Goal: Information Seeking & Learning: Check status

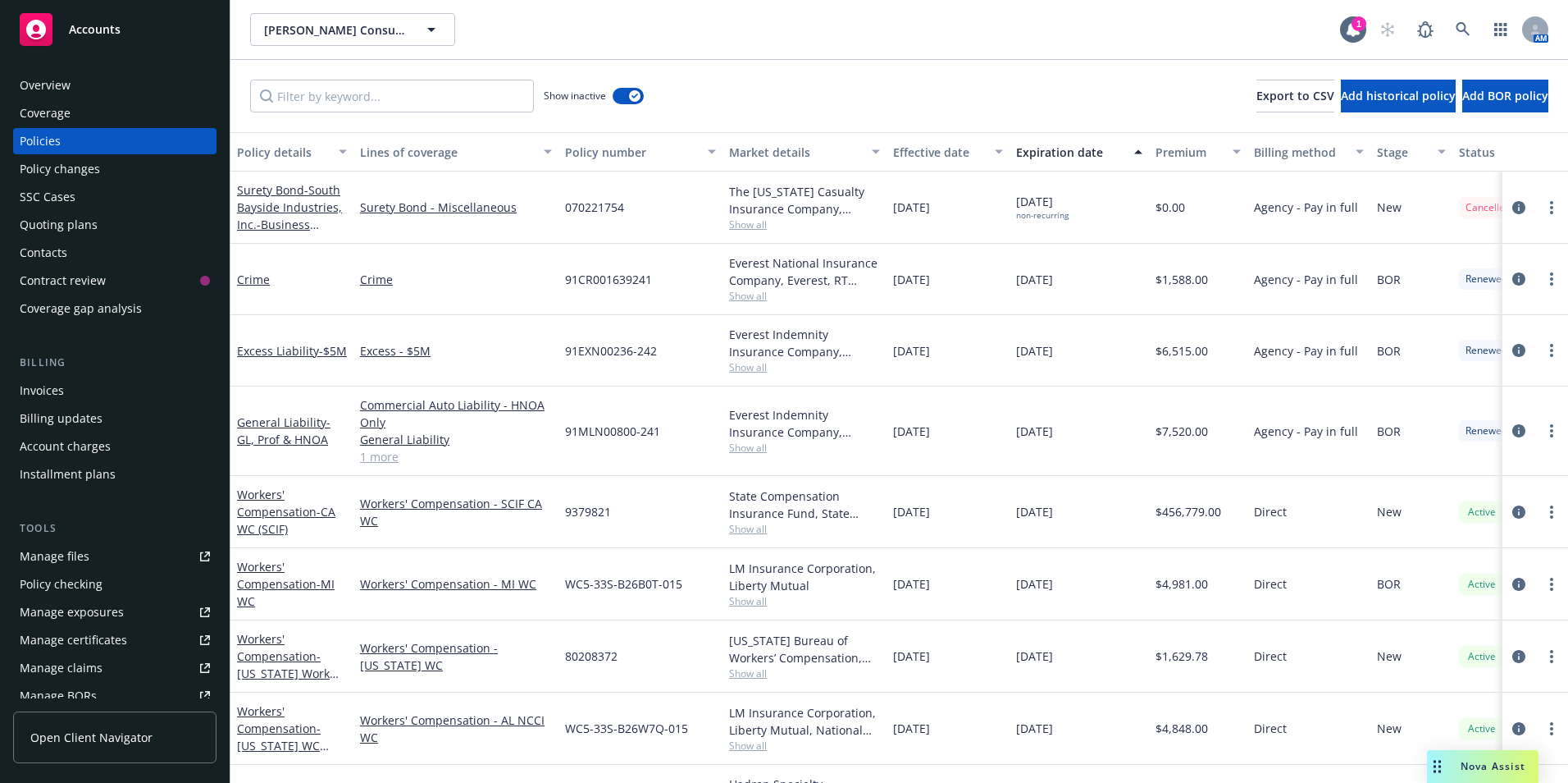
click at [44, 14] on rect at bounding box center [36, 30] width 33 height 33
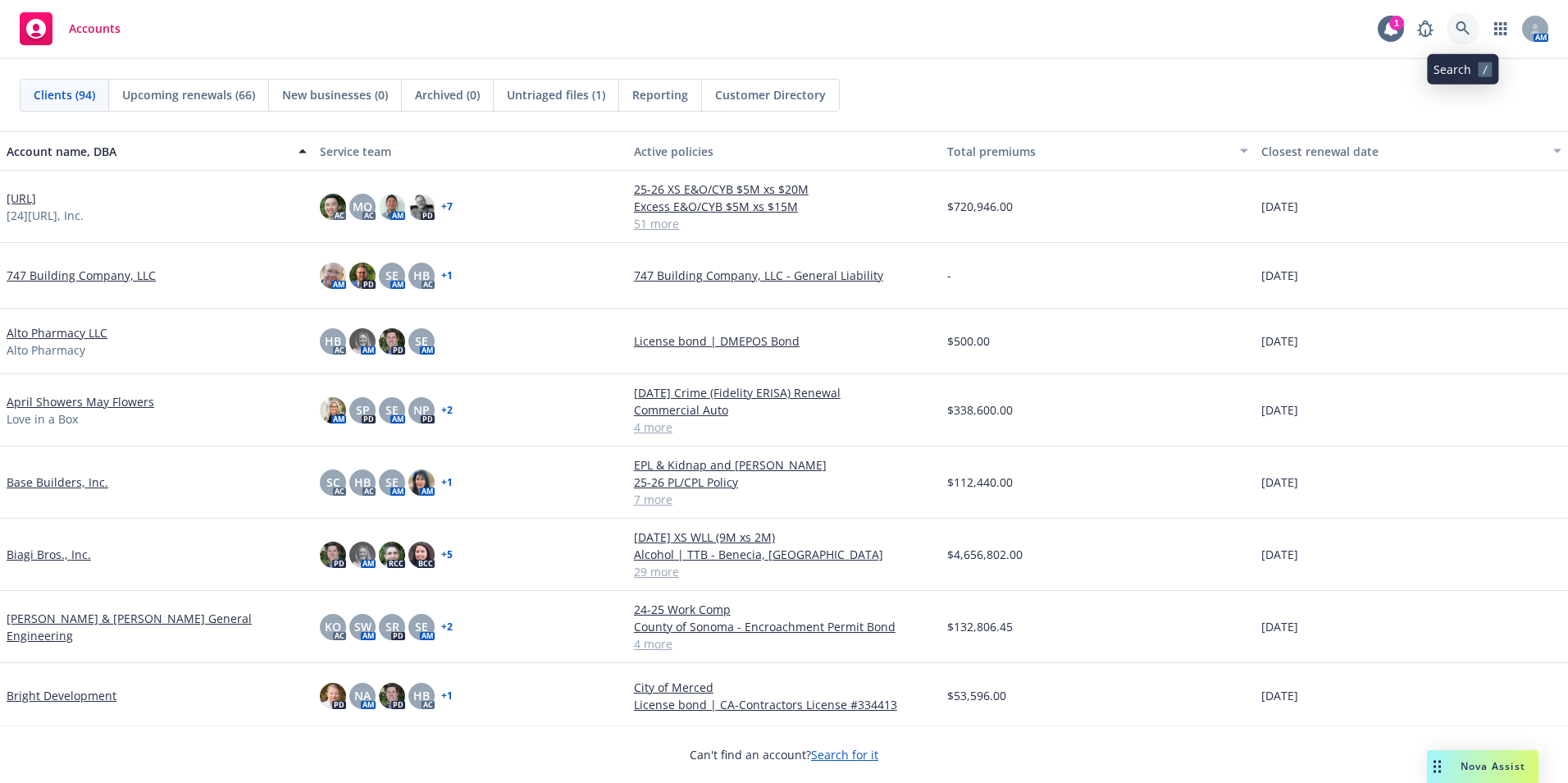
click at [1461, 23] on icon at bounding box center [1463, 28] width 14 height 14
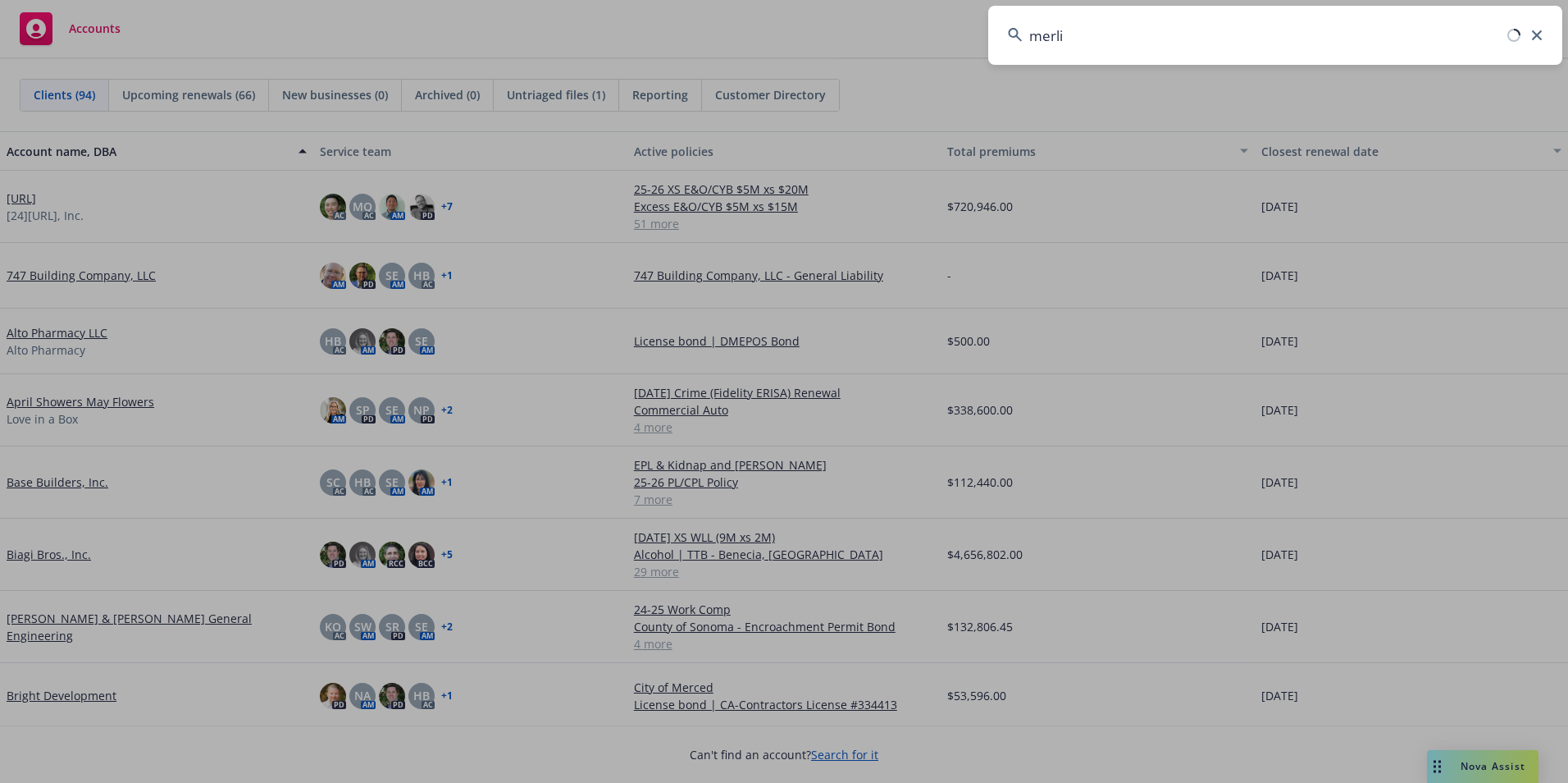
type input "merlin"
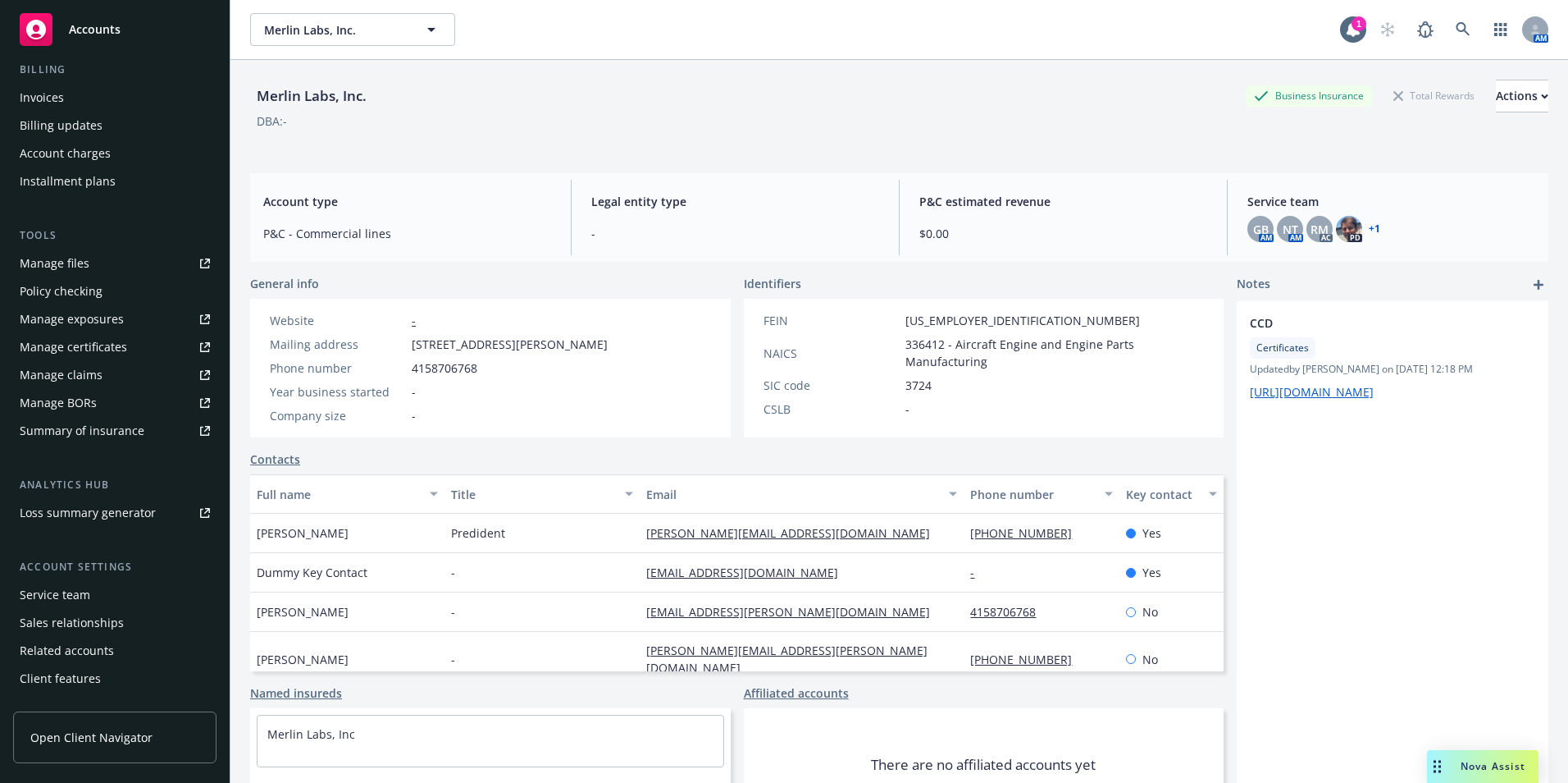
scroll to position [314, 0]
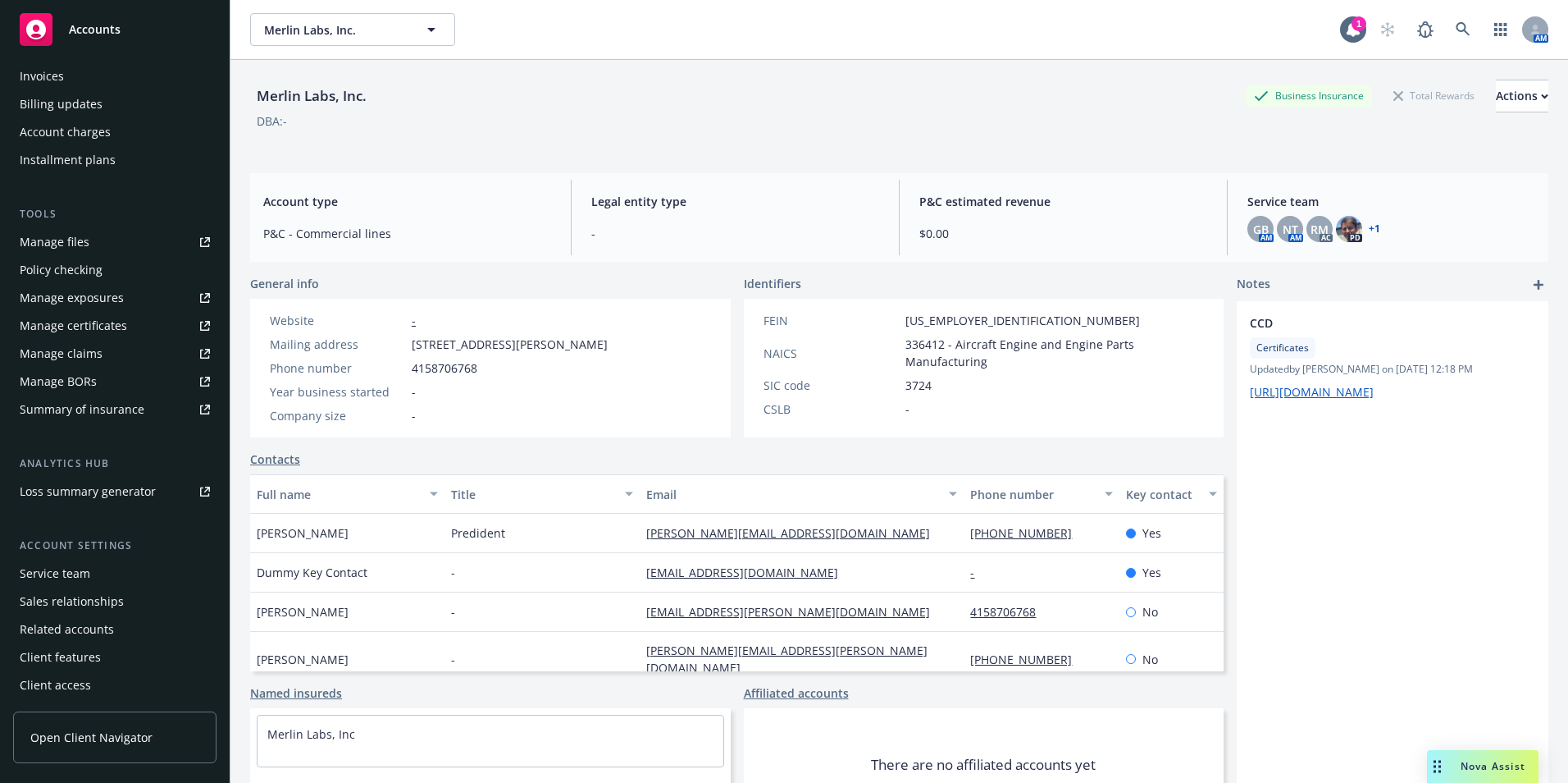
click at [71, 567] on div "Service team" at bounding box center [54, 573] width 71 height 26
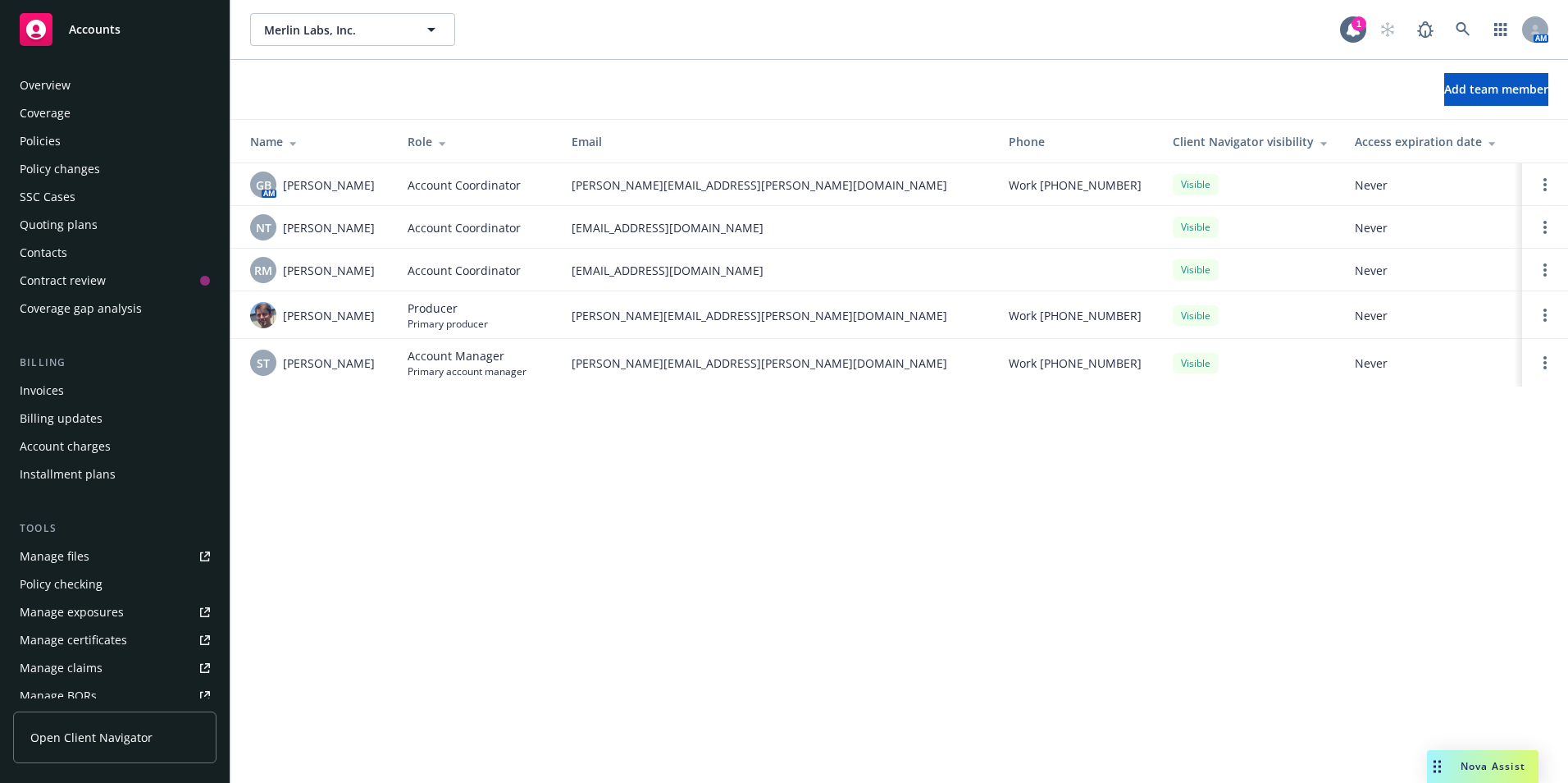
click at [41, 134] on div "Policies" at bounding box center [40, 140] width 41 height 26
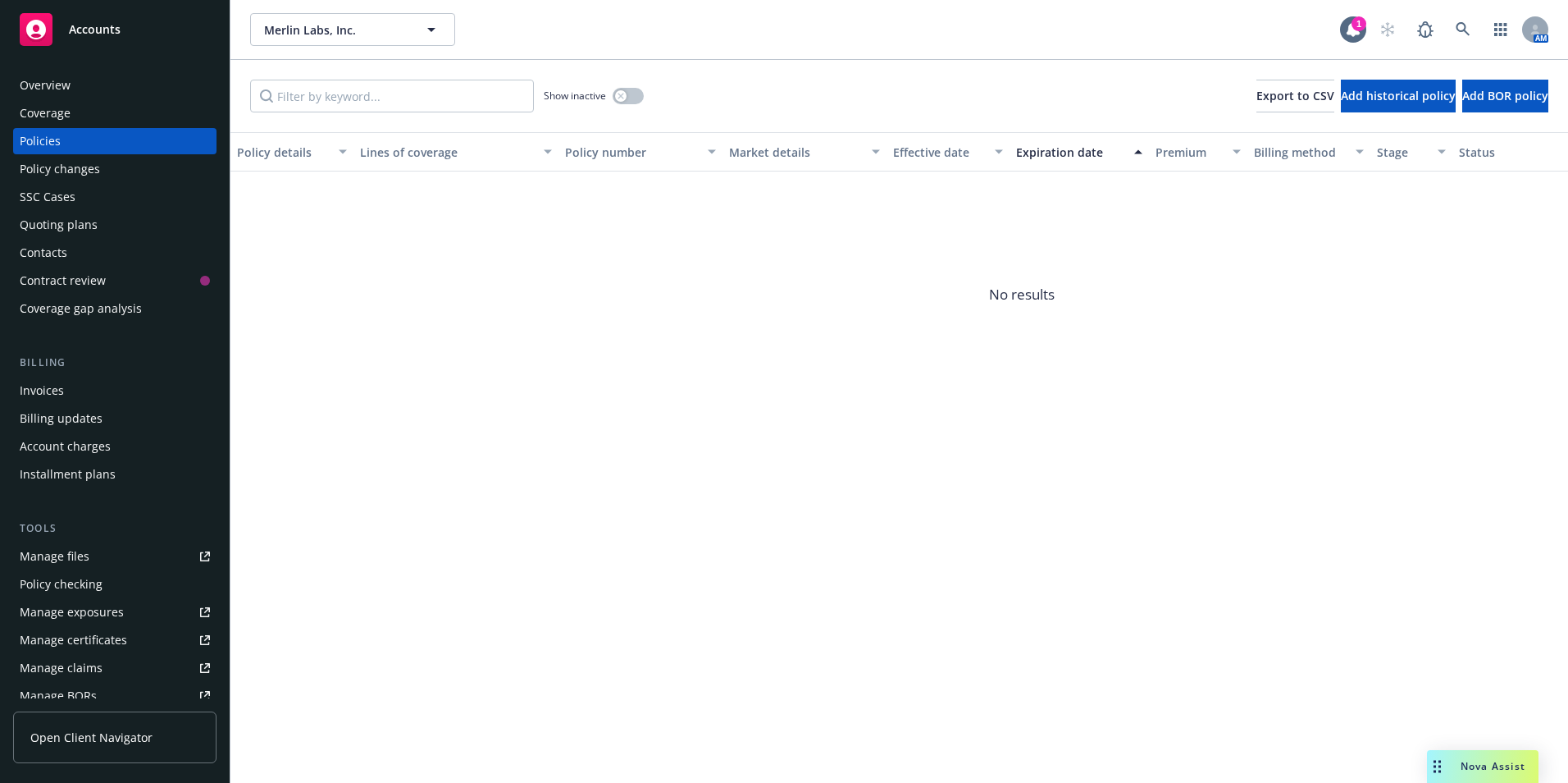
click at [26, 27] on rect at bounding box center [36, 30] width 33 height 33
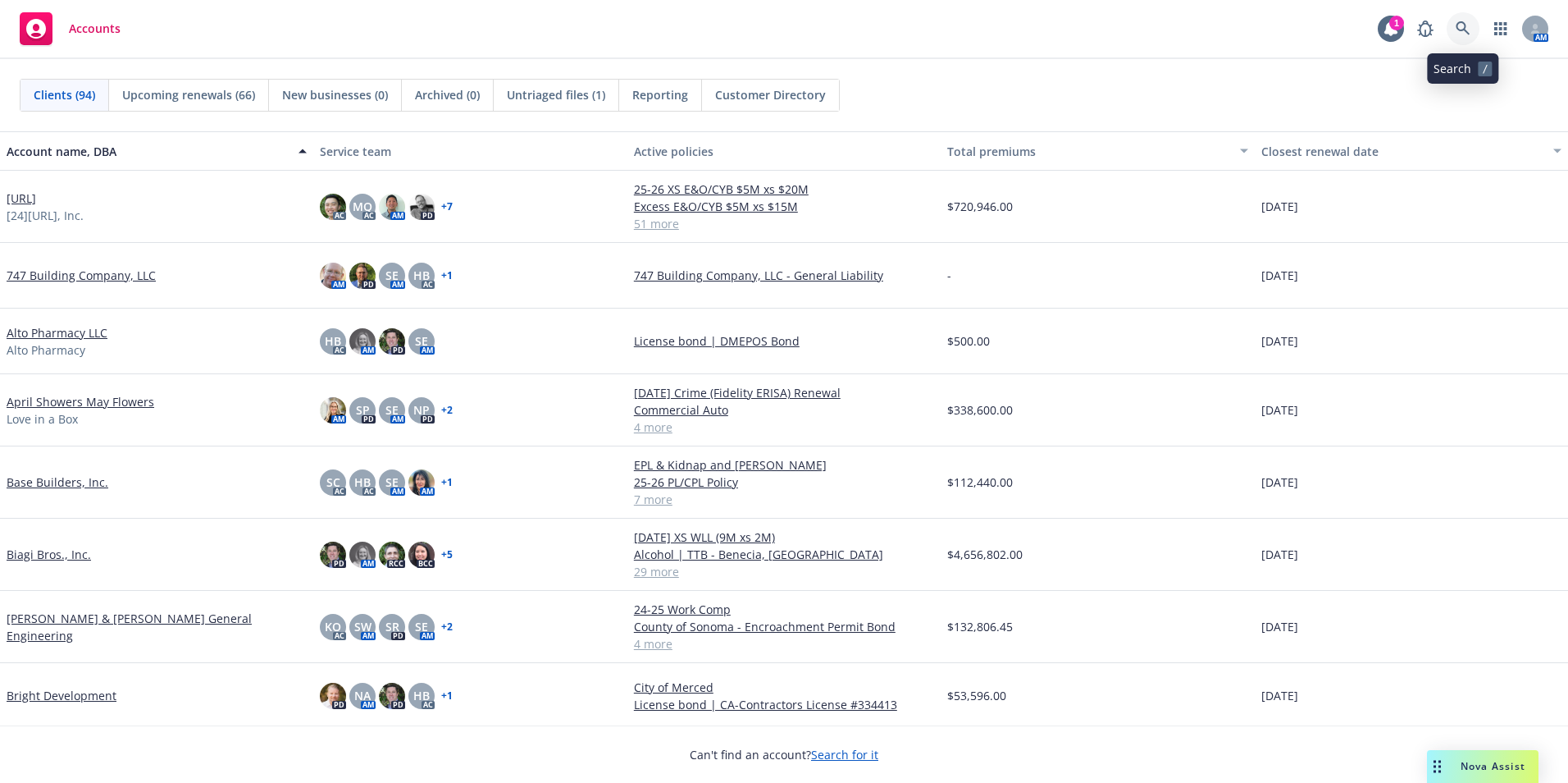
click at [1464, 31] on icon at bounding box center [1463, 28] width 14 height 14
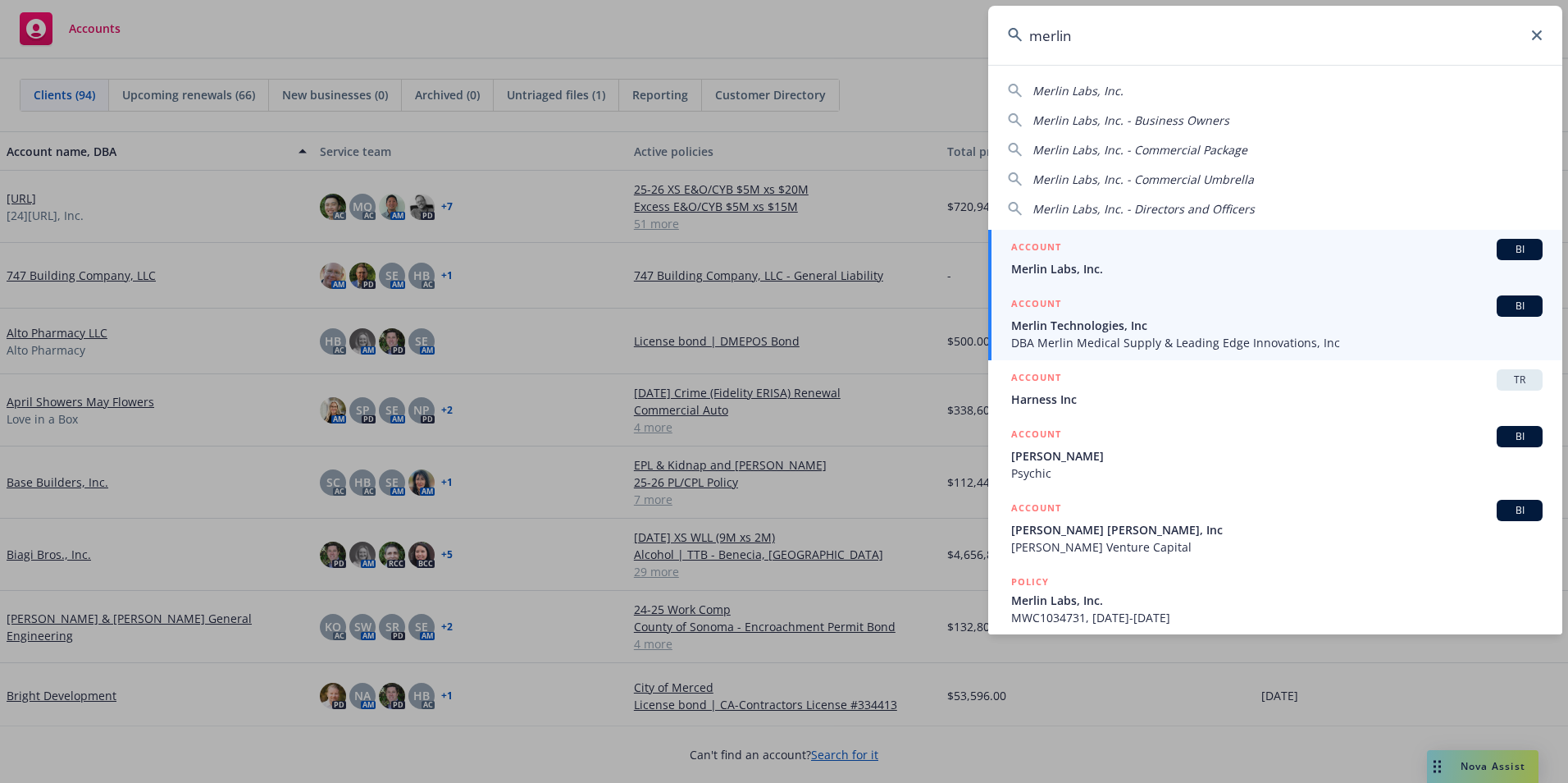
type input "merlin"
click at [1074, 333] on span "Merlin Technologies, Inc" at bounding box center [1277, 326] width 531 height 17
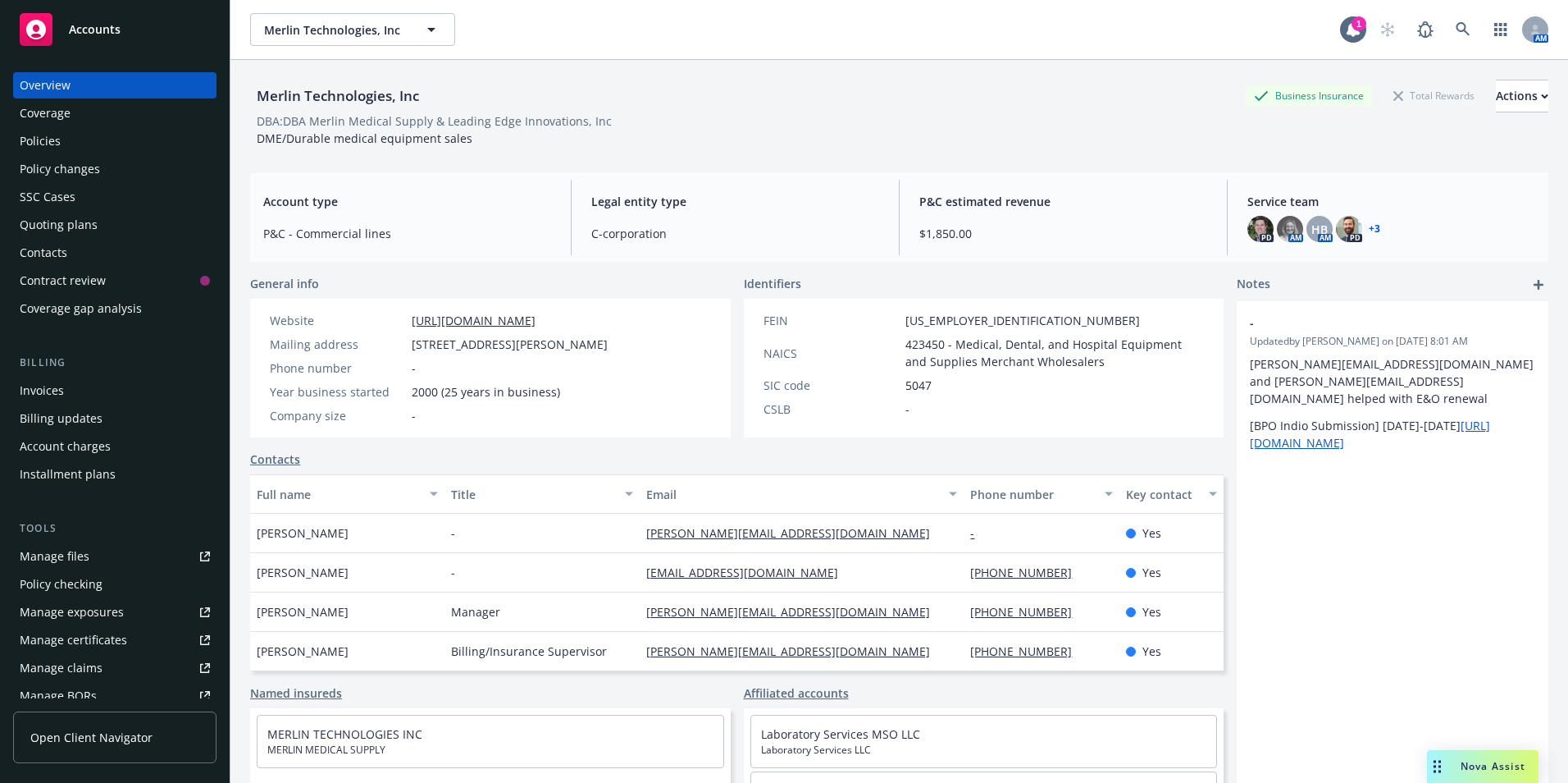
scroll to position [314, 0]
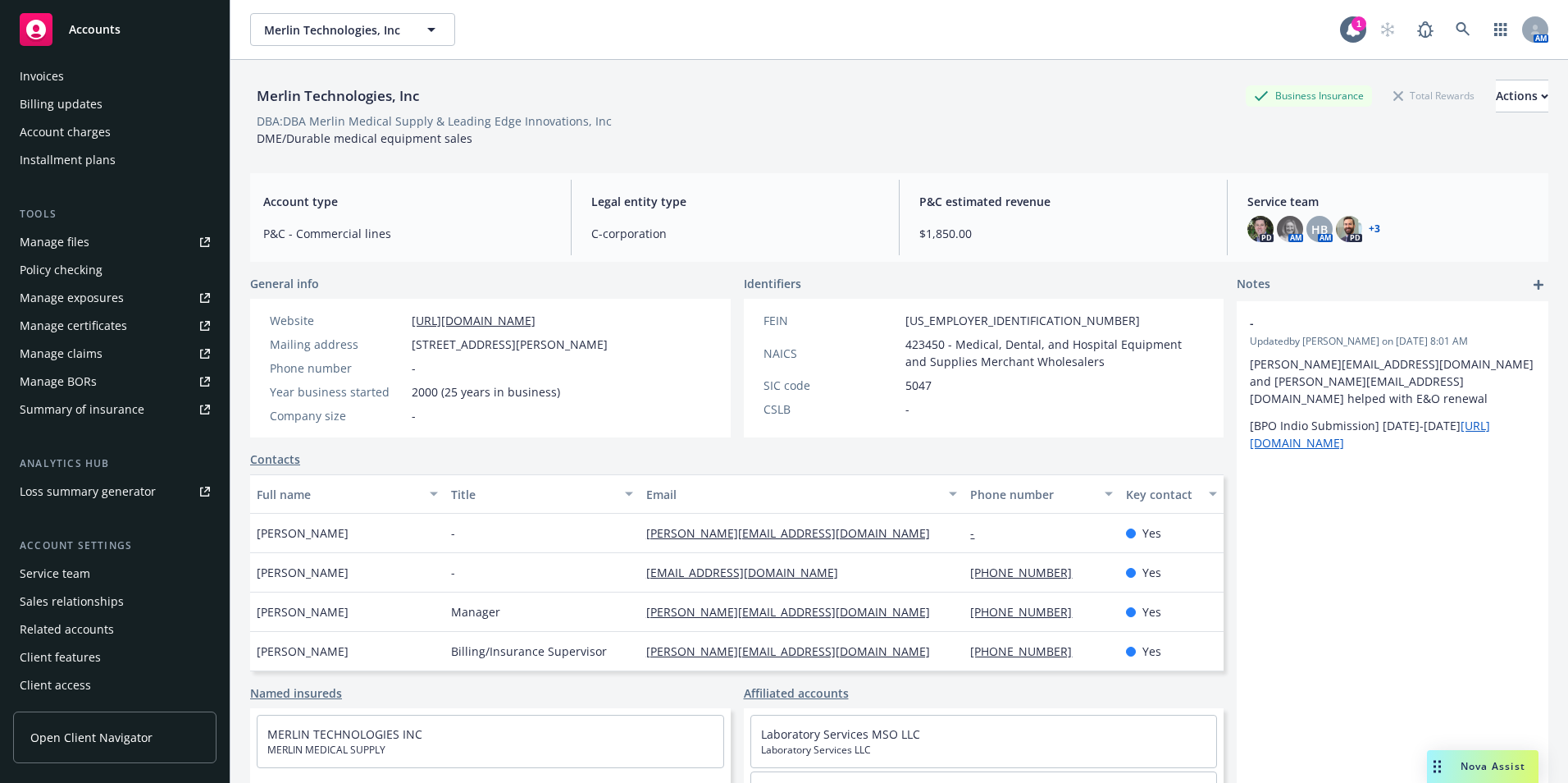
click at [44, 577] on div "Service team" at bounding box center [54, 573] width 71 height 26
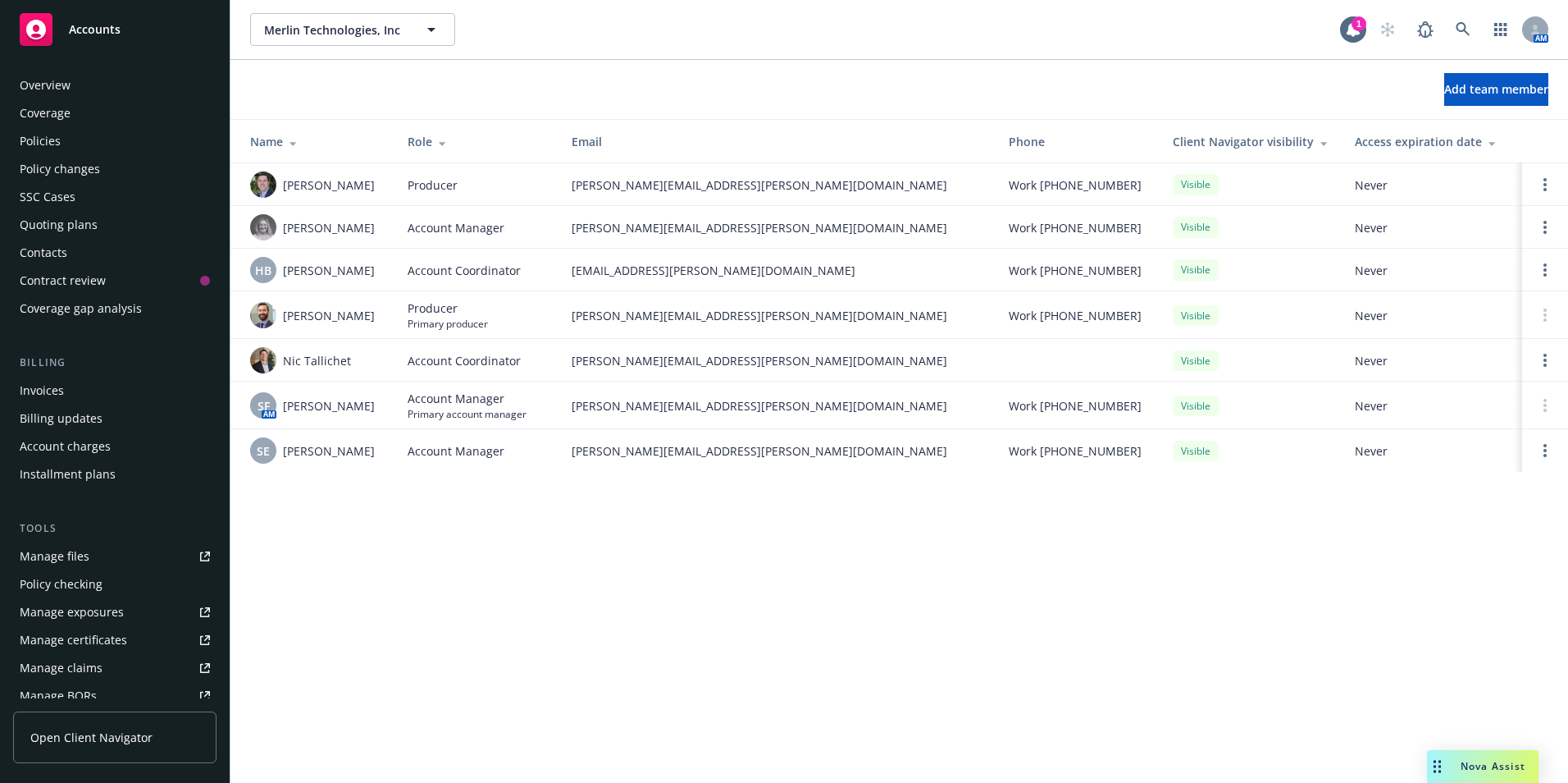
click at [38, 131] on div "Policies" at bounding box center [40, 140] width 41 height 26
